Goal: Transaction & Acquisition: Purchase product/service

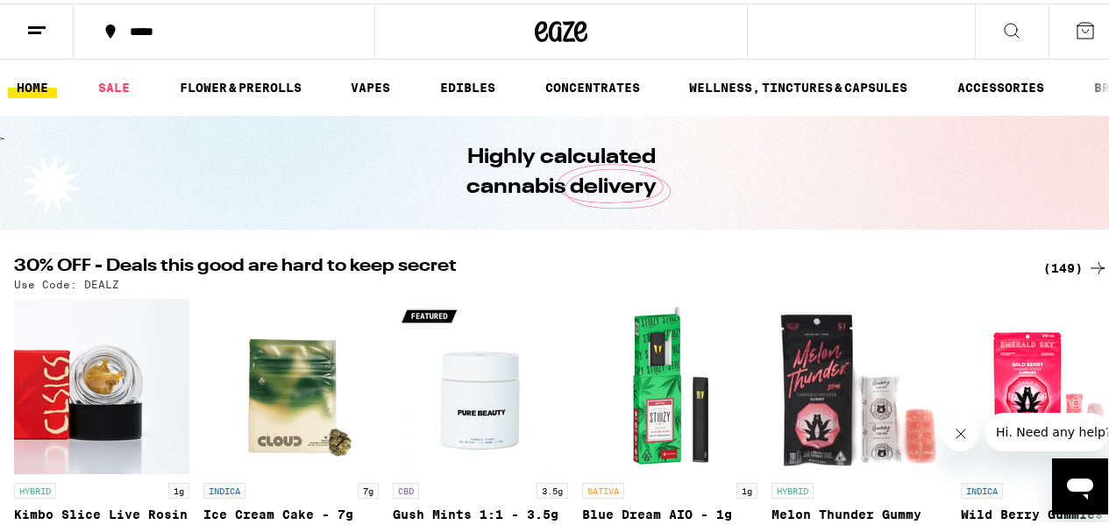
click at [1074, 30] on icon at bounding box center [1084, 27] width 21 height 21
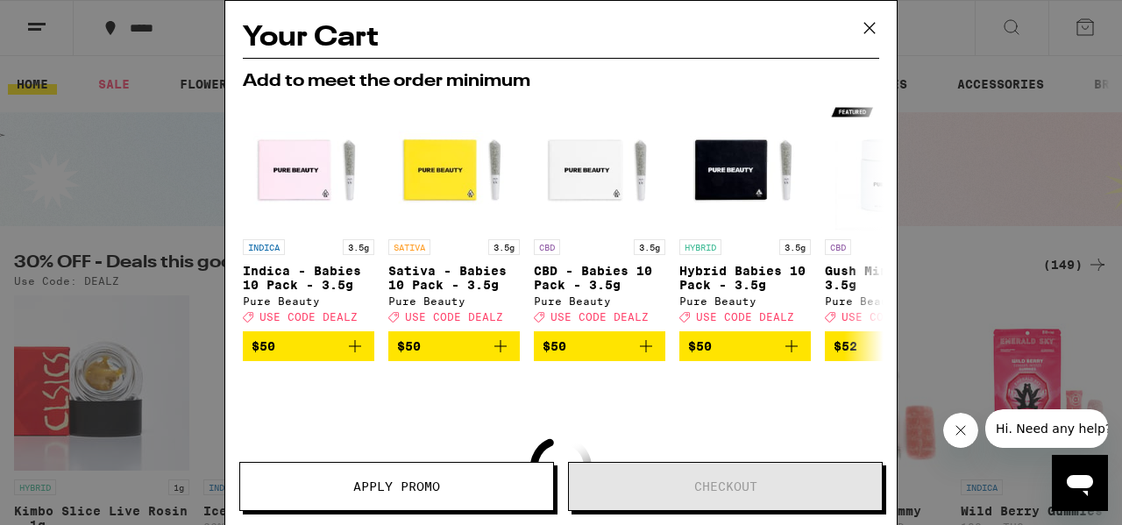
click at [867, 27] on icon at bounding box center [869, 28] width 26 height 26
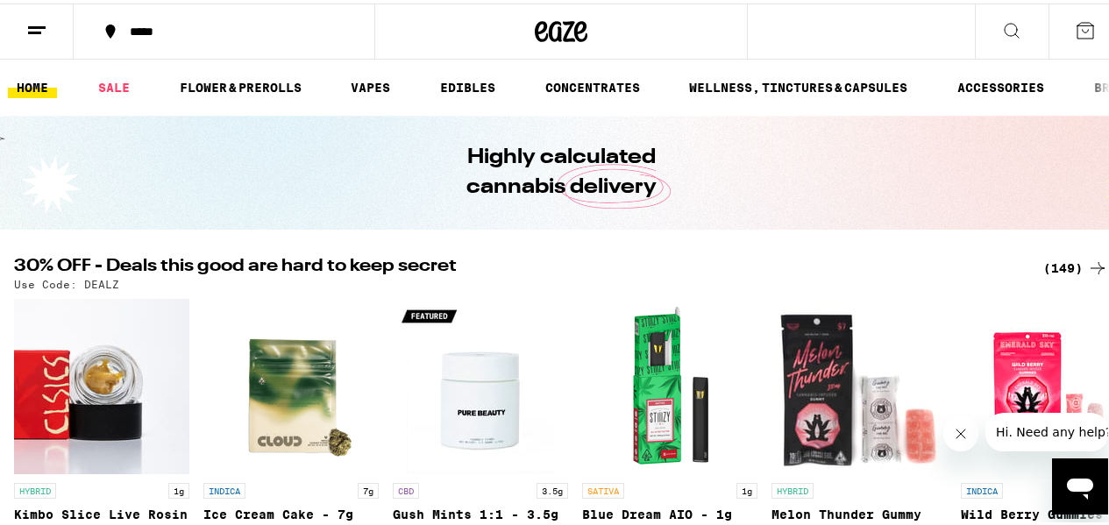
click at [1074, 27] on icon at bounding box center [1084, 27] width 21 height 21
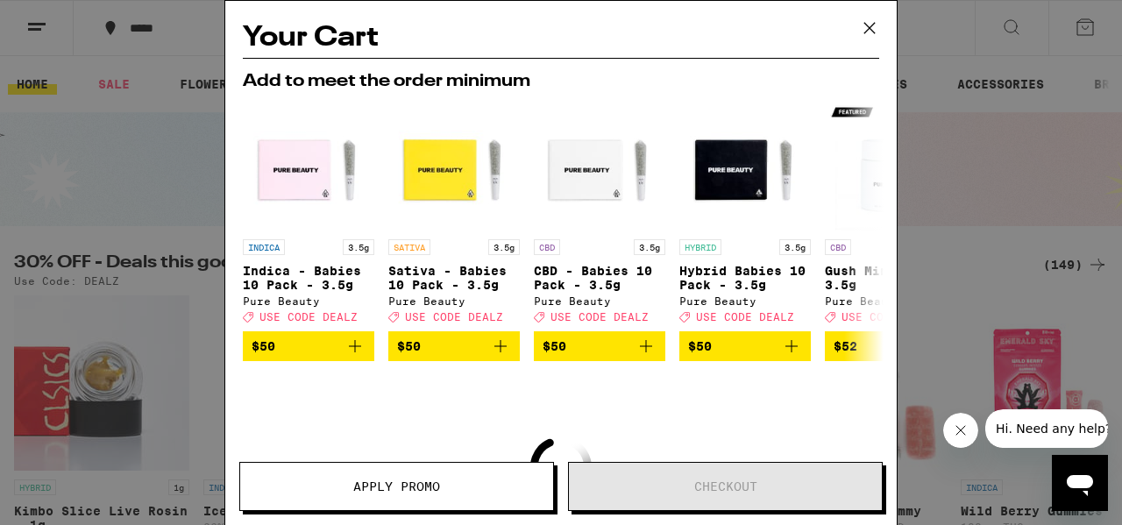
click at [868, 28] on icon at bounding box center [869, 28] width 26 height 26
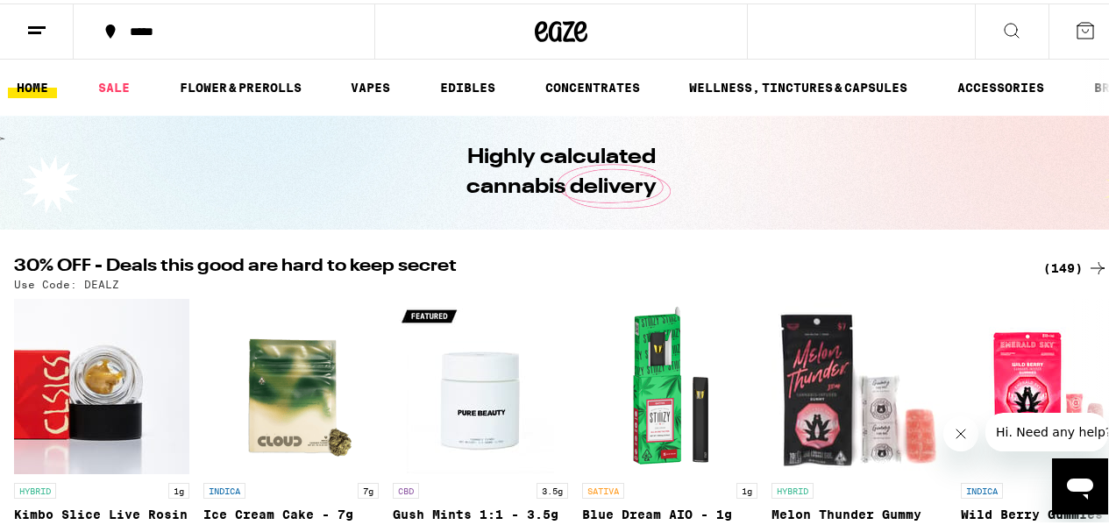
click at [25, 24] on button at bounding box center [37, 28] width 74 height 55
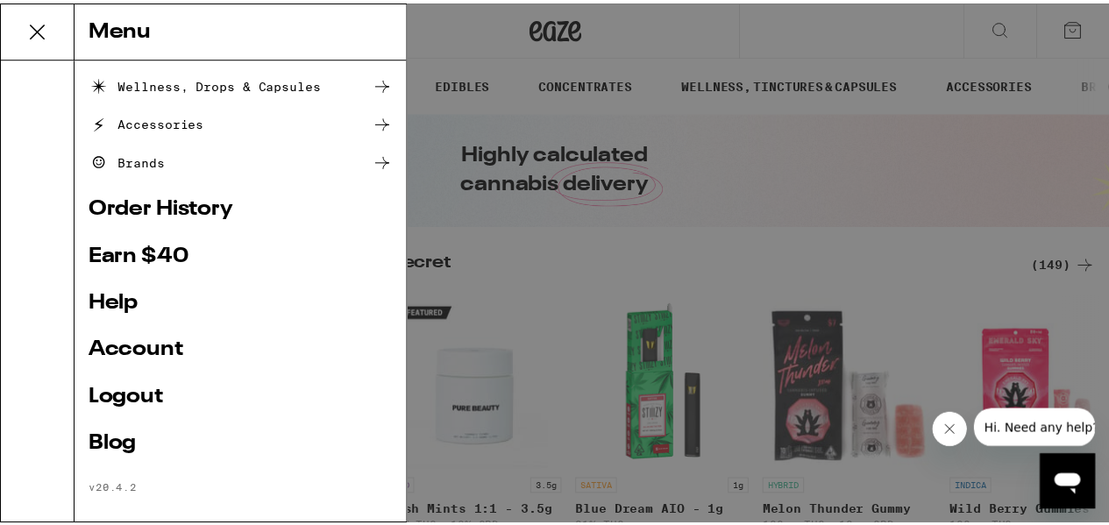
scroll to position [280, 0]
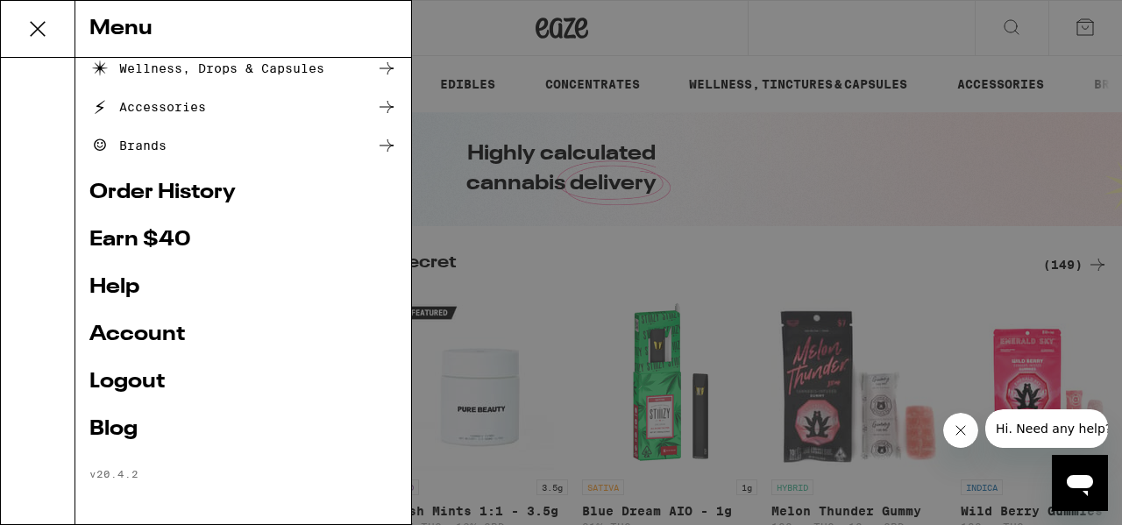
click at [173, 337] on link "Account" at bounding box center [243, 334] width 308 height 21
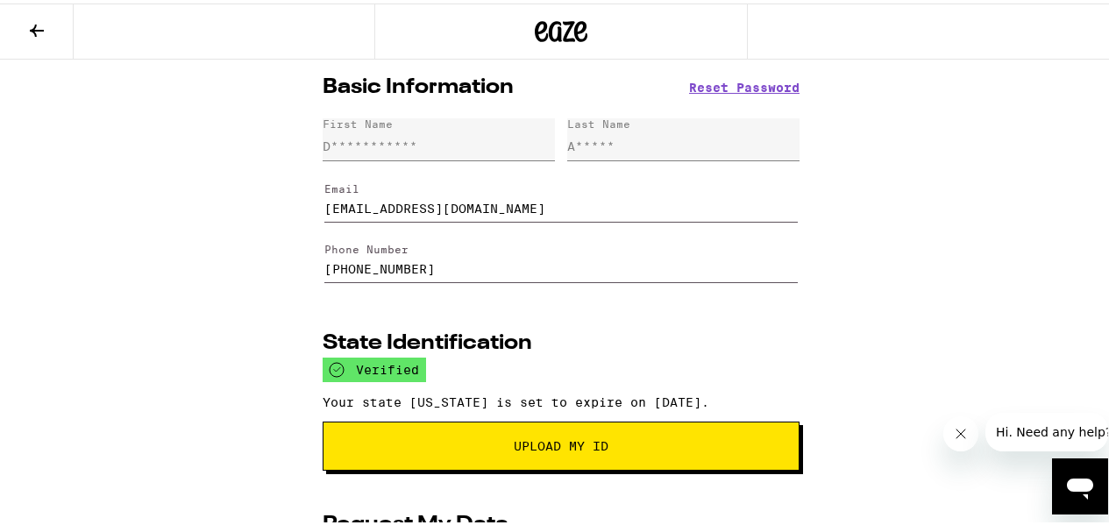
click at [28, 26] on icon at bounding box center [36, 27] width 21 height 21
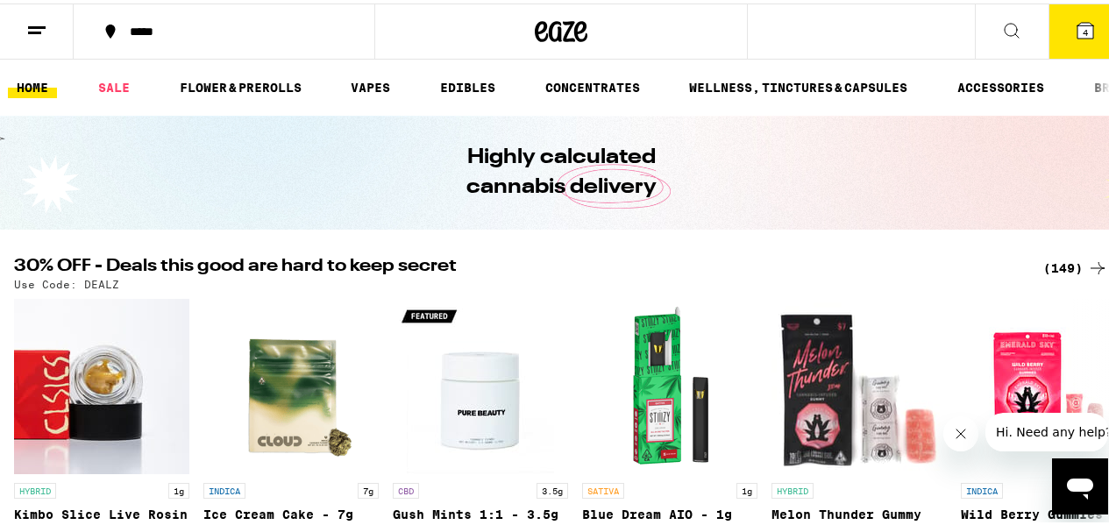
click at [146, 29] on div "*****" at bounding box center [233, 28] width 224 height 12
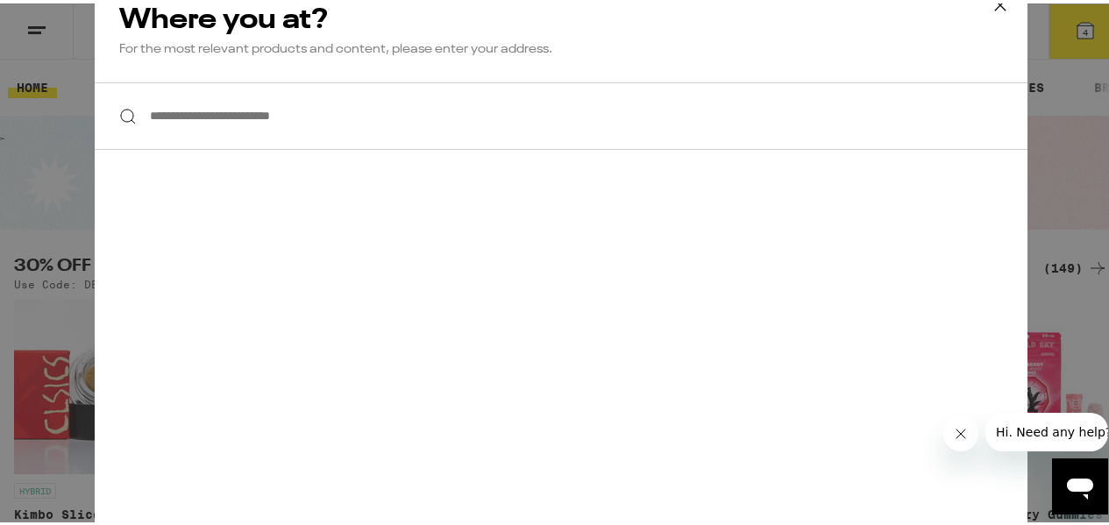
click at [957, 433] on icon "Close message from company" at bounding box center [960, 433] width 14 height 14
